Goal: Download file/media

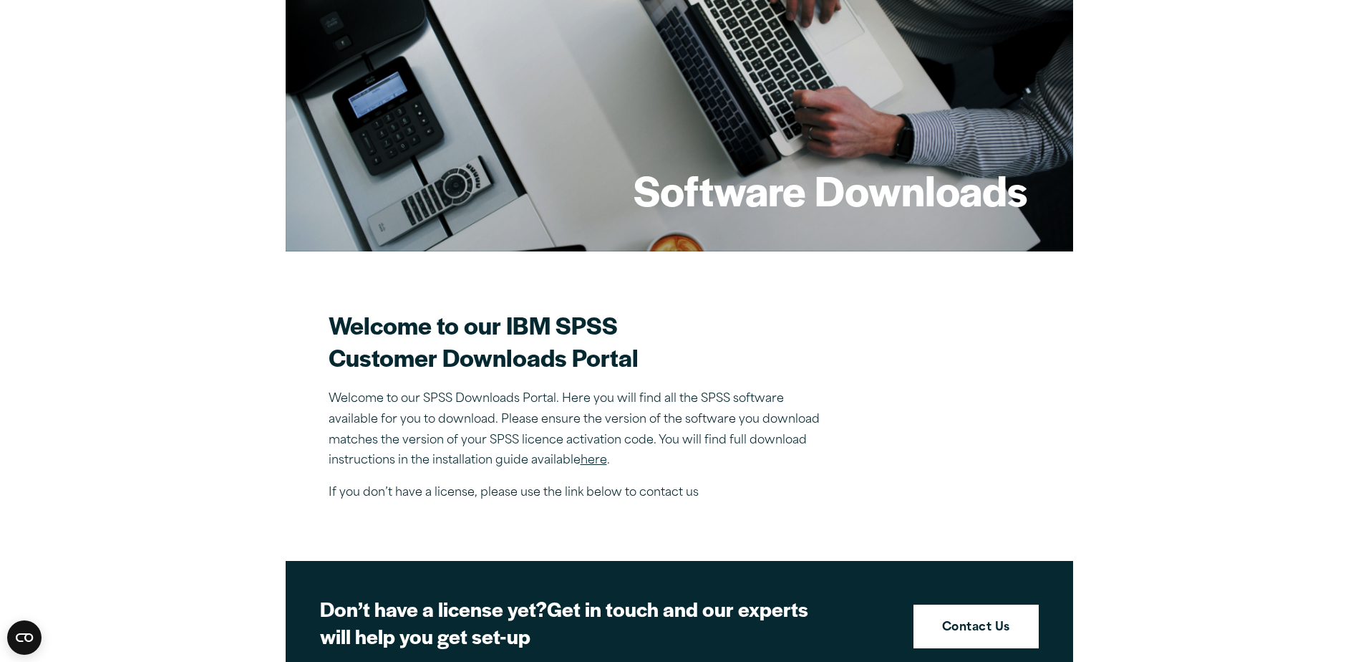
scroll to position [215, 0]
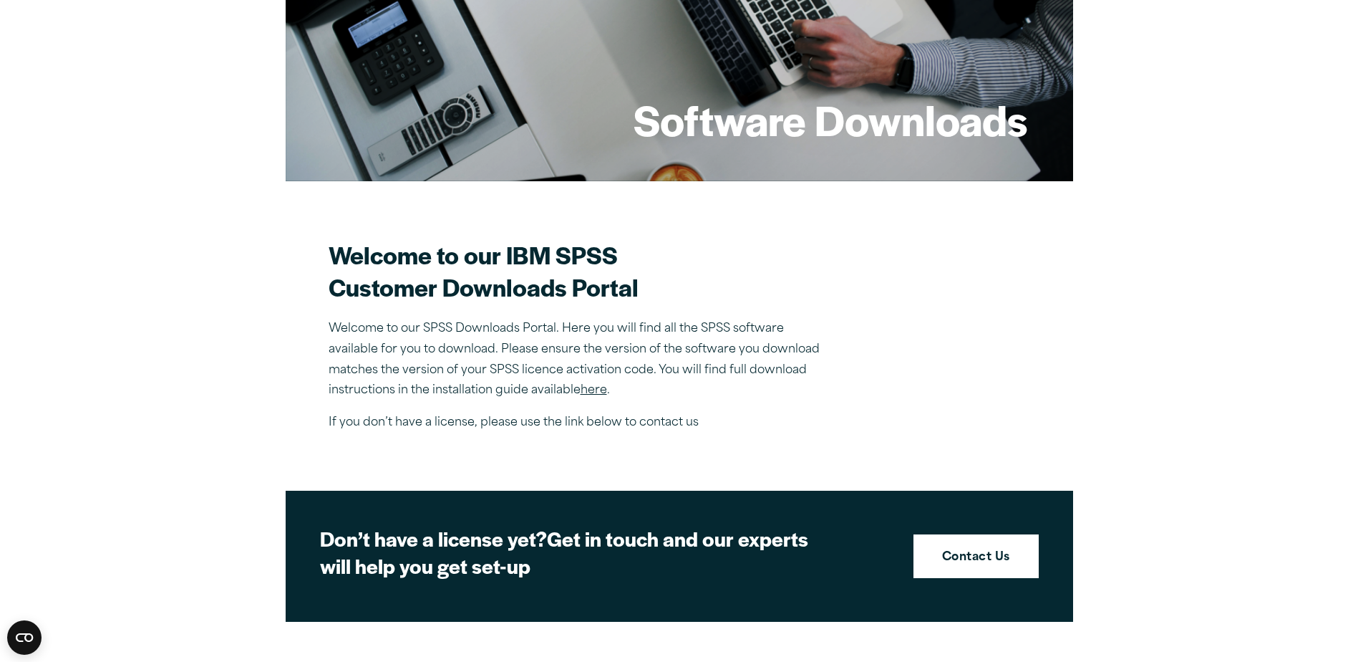
click at [601, 387] on link "here" at bounding box center [594, 389] width 26 height 11
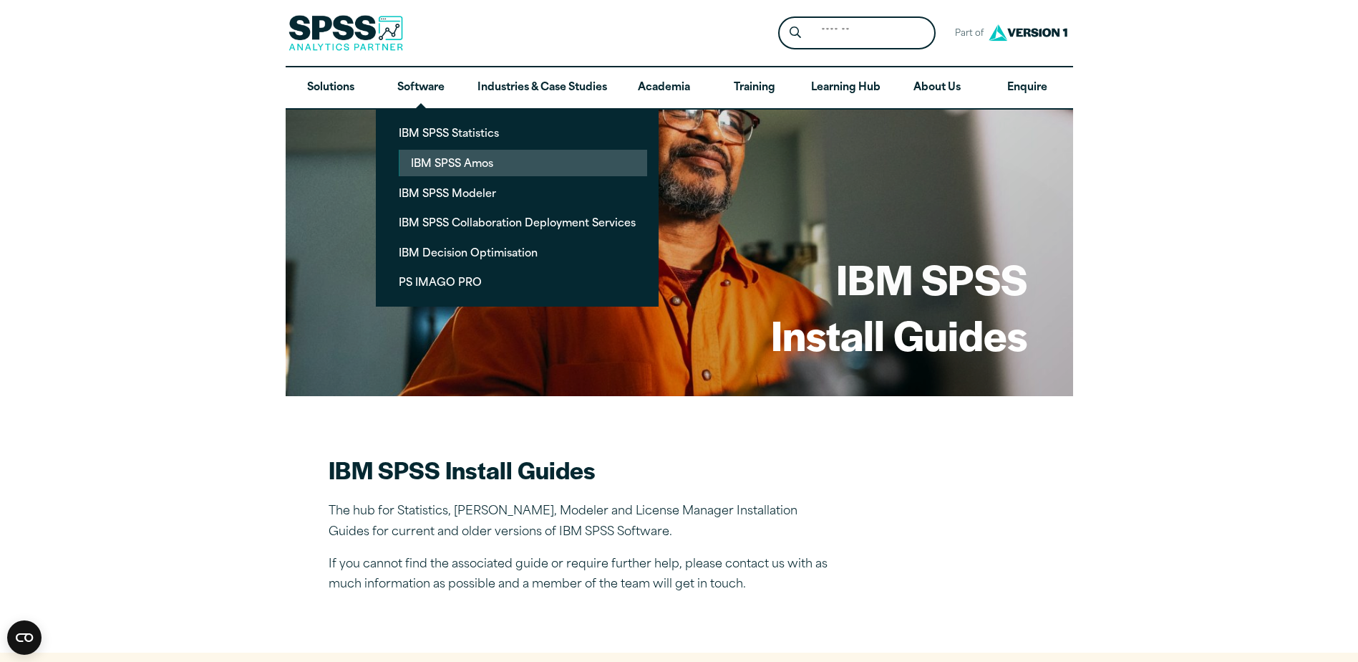
click at [441, 160] on link "IBM SPSS Amos" at bounding box center [524, 163] width 248 height 26
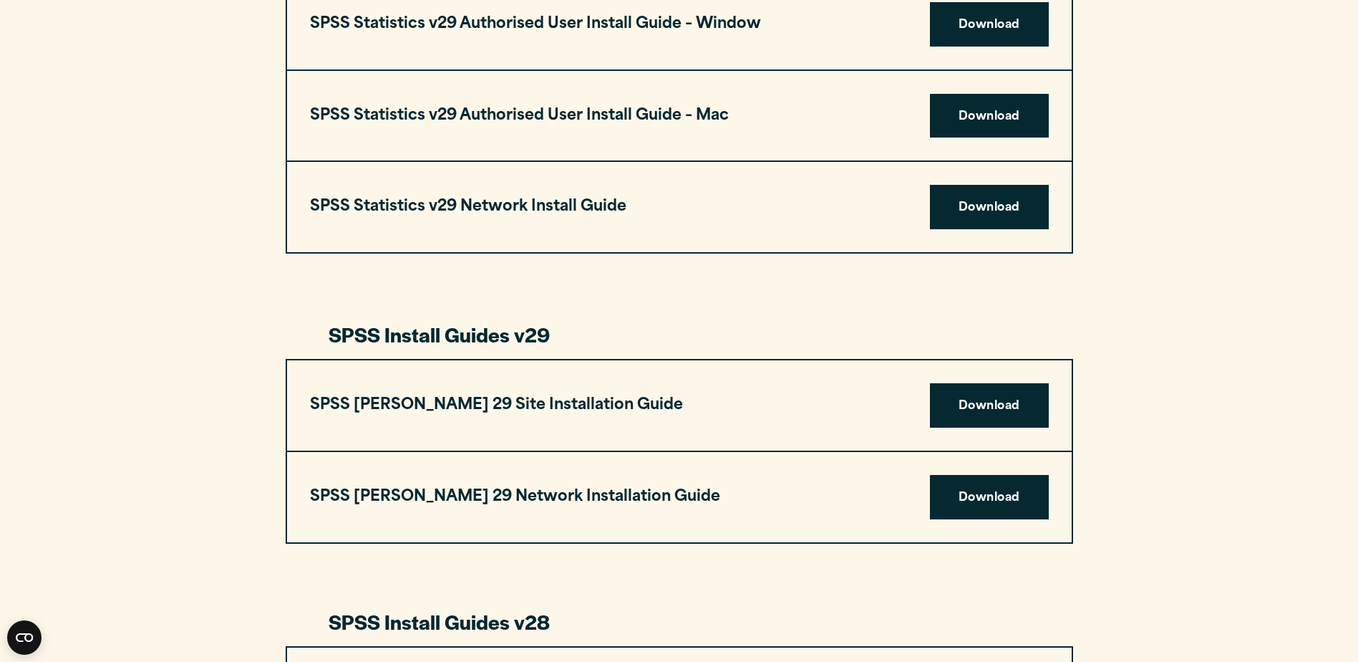
scroll to position [1575, 0]
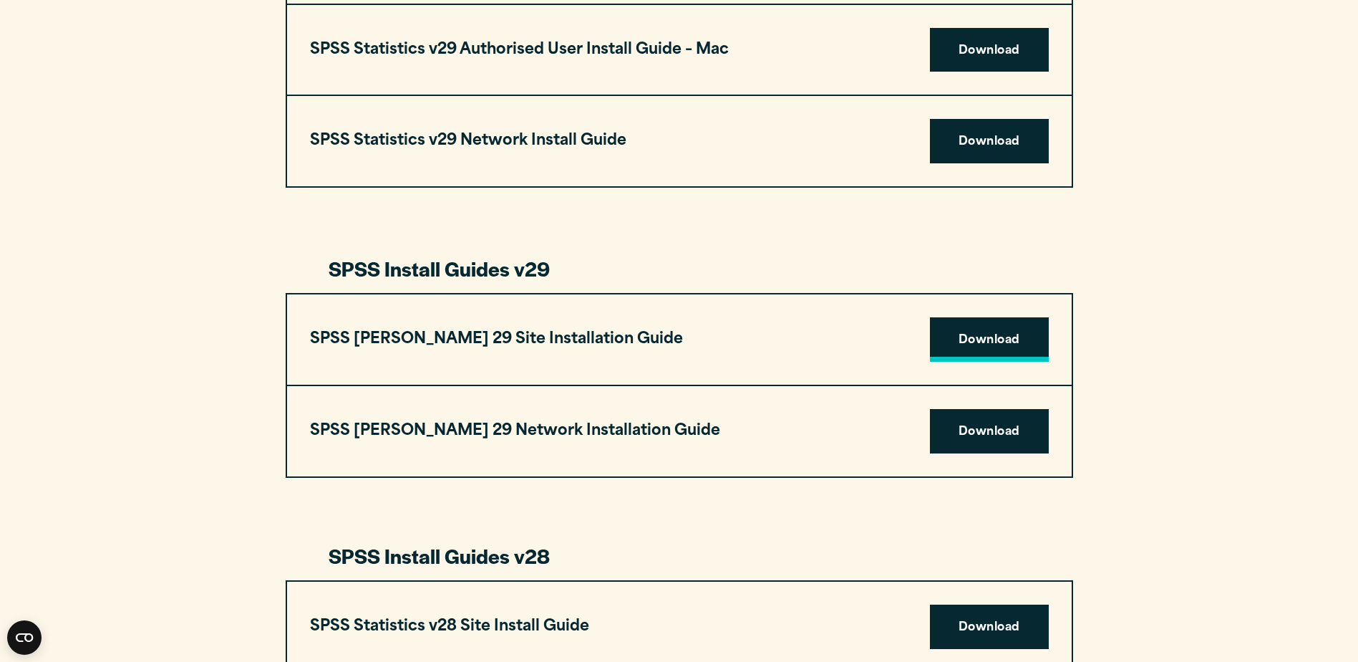
click at [983, 340] on link "Download" at bounding box center [989, 339] width 119 height 44
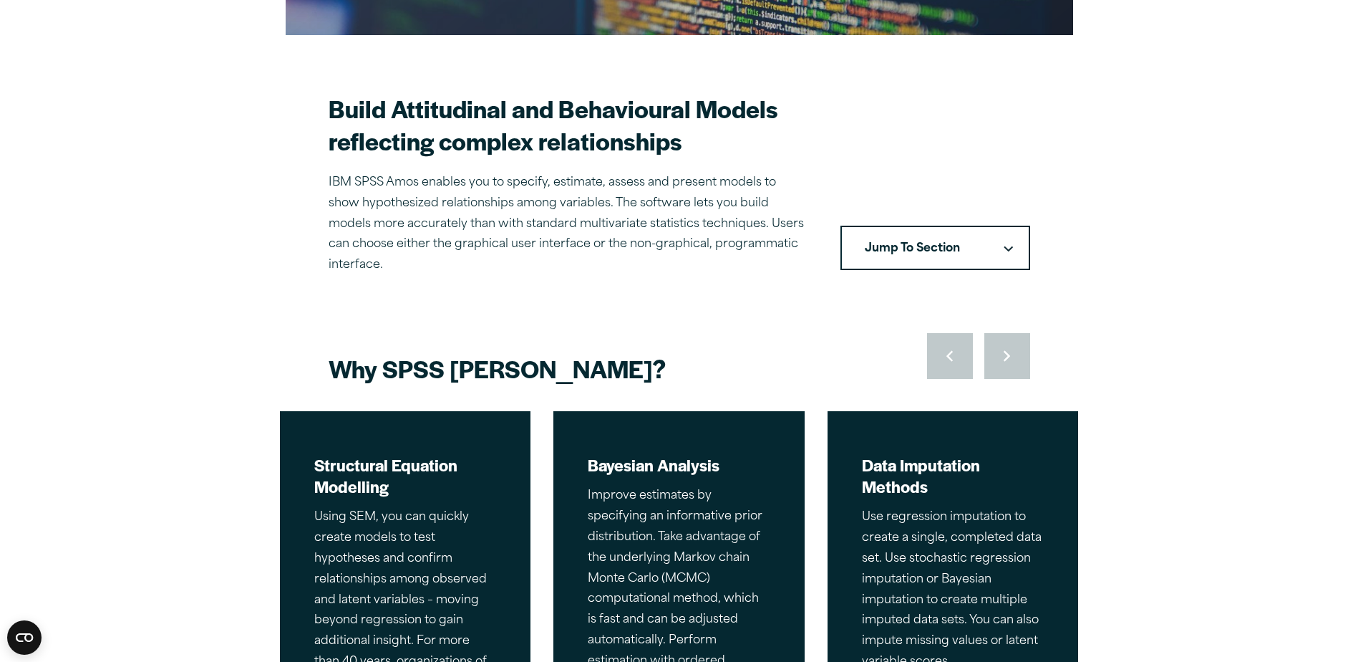
scroll to position [358, 0]
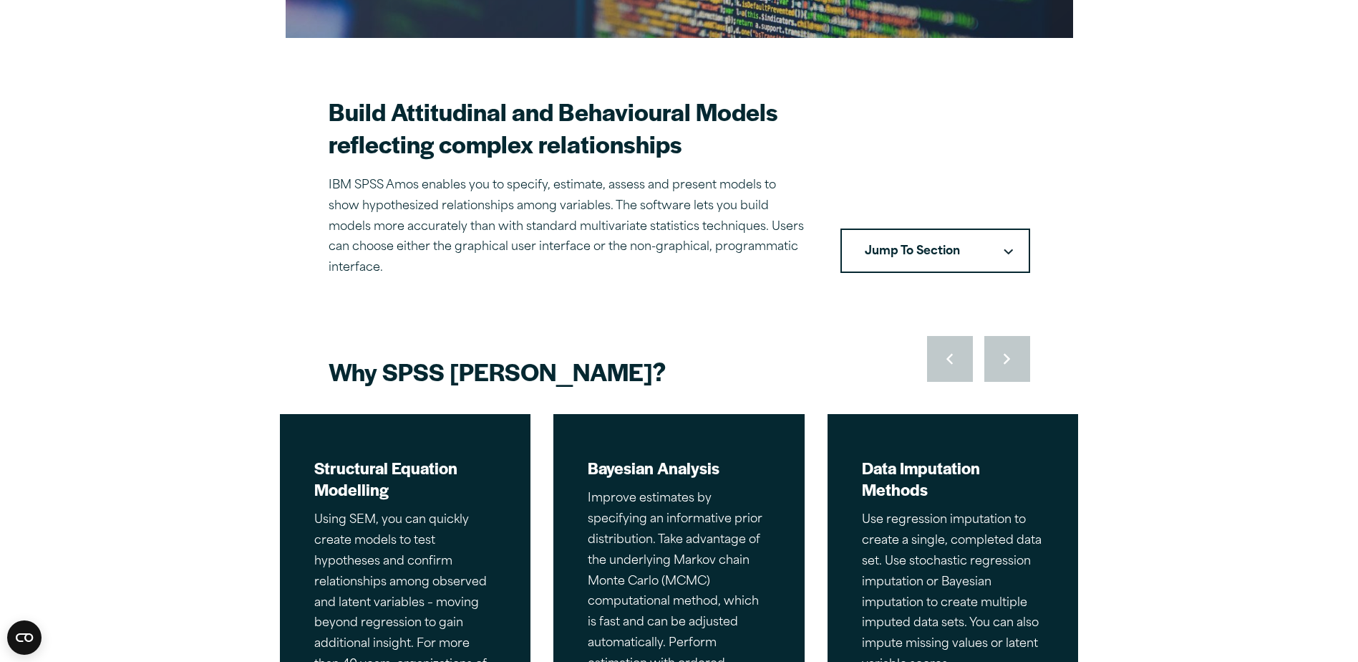
click at [969, 233] on button "Jump To Section" at bounding box center [936, 250] width 190 height 44
click at [914, 320] on link "Related Software Packages" at bounding box center [935, 343] width 187 height 54
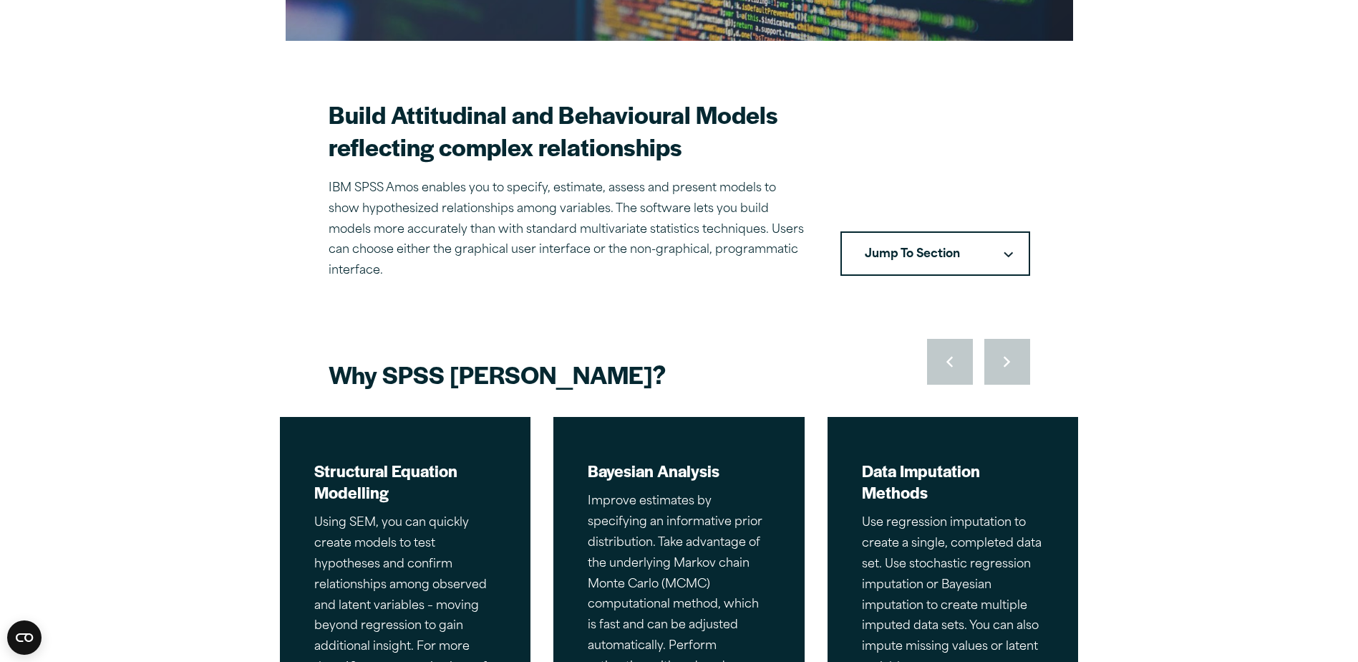
scroll to position [358, 0]
